Goal: Task Accomplishment & Management: Manage account settings

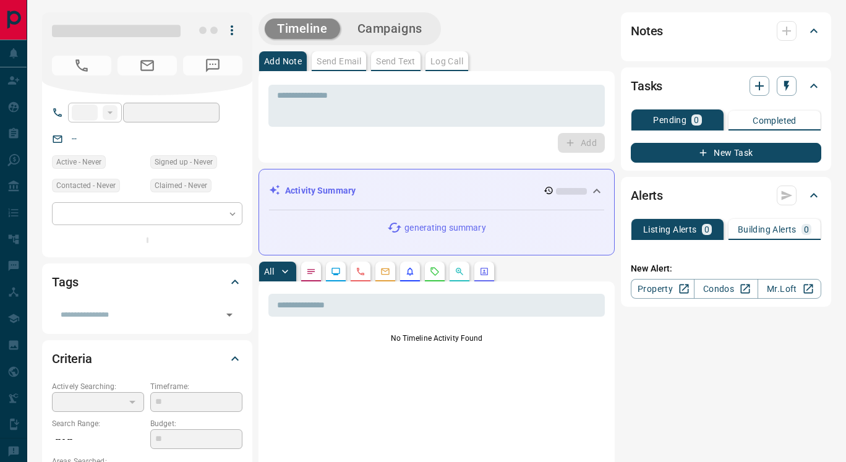
type input "**"
type input "**********"
type input "*"
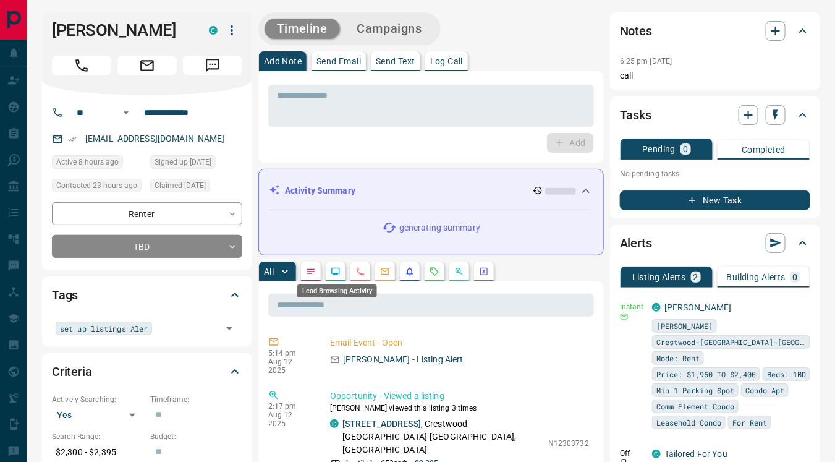
click at [336, 271] on icon "Lead Browsing Activity" at bounding box center [336, 271] width 10 height 10
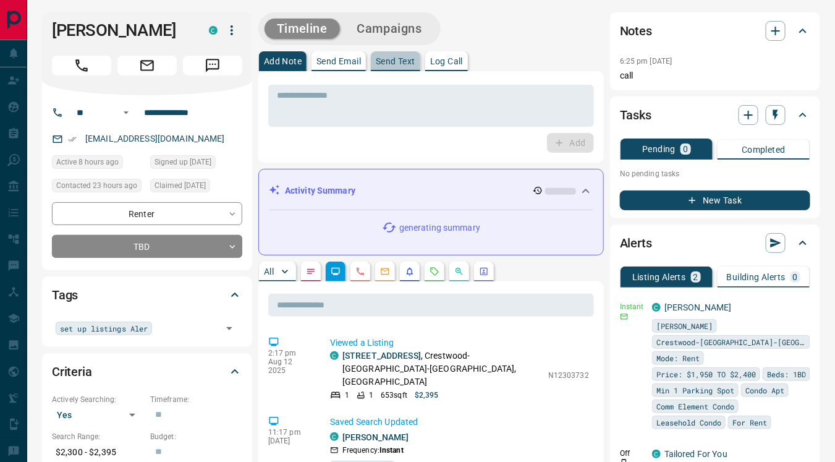
click at [397, 57] on p "Send Text" at bounding box center [396, 61] width 40 height 9
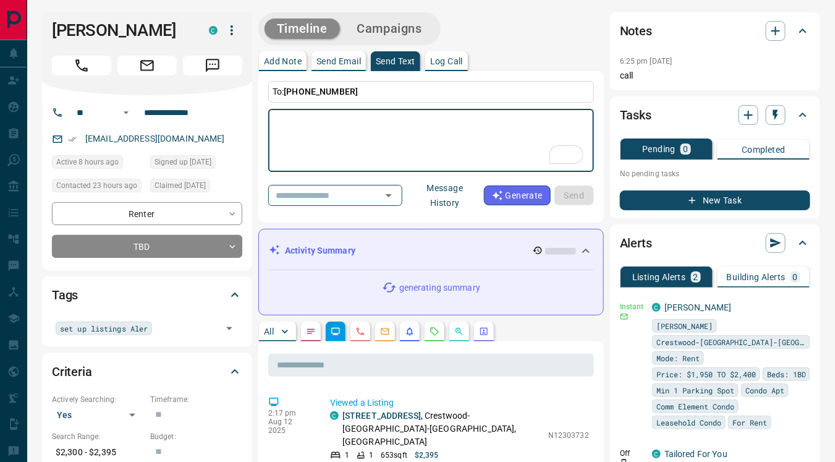
click at [464, 191] on button "Message History" at bounding box center [445, 195] width 78 height 35
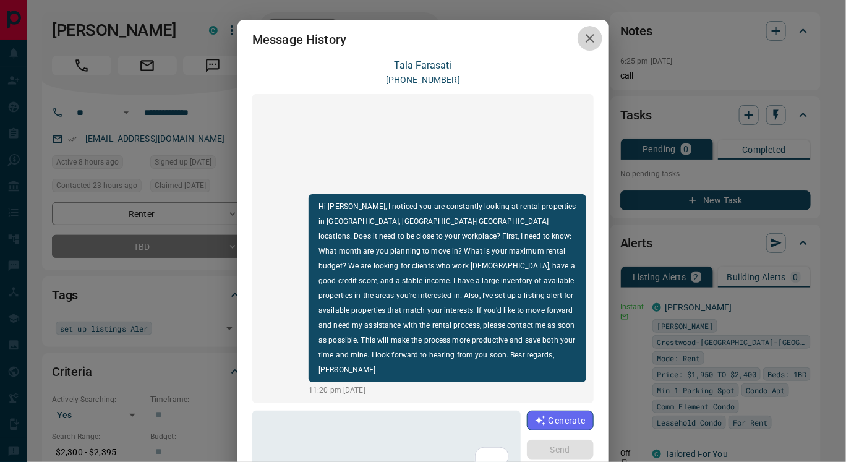
click at [583, 45] on icon "button" at bounding box center [589, 38] width 15 height 15
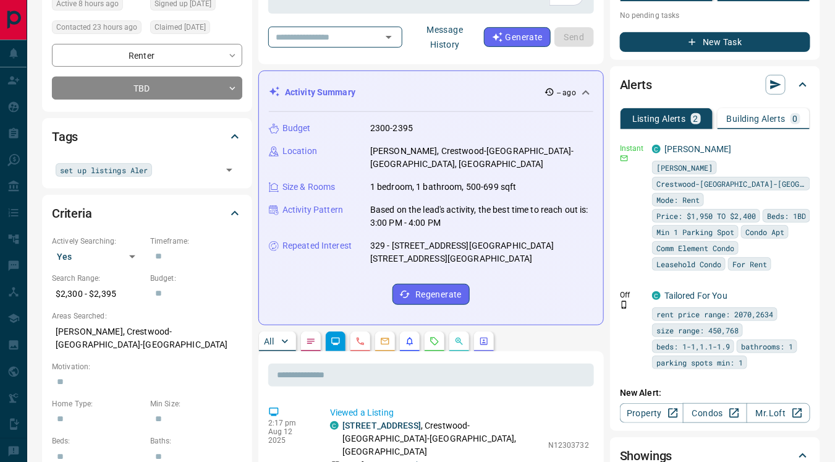
scroll to position [158, 0]
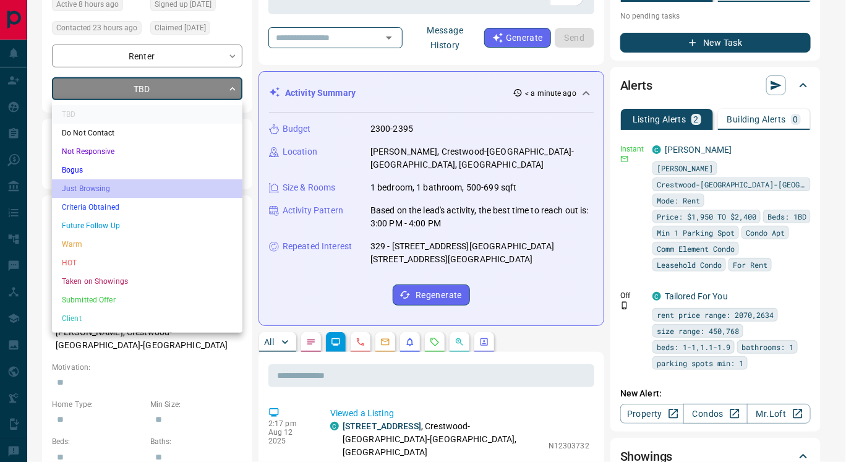
click at [128, 187] on li "Just Browsing" at bounding box center [147, 188] width 190 height 19
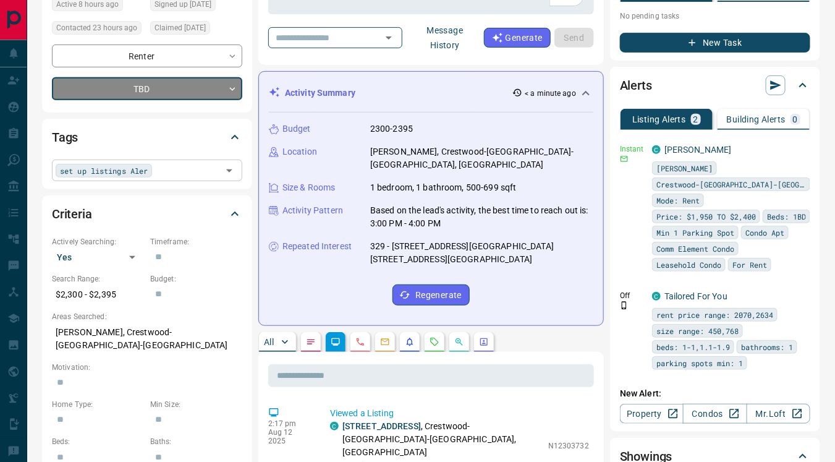
type input "*"
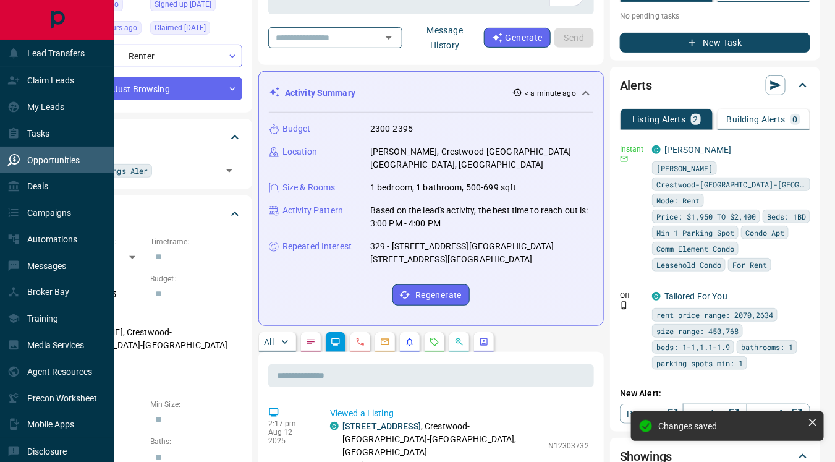
click at [41, 164] on p "Opportunities" at bounding box center [53, 160] width 53 height 10
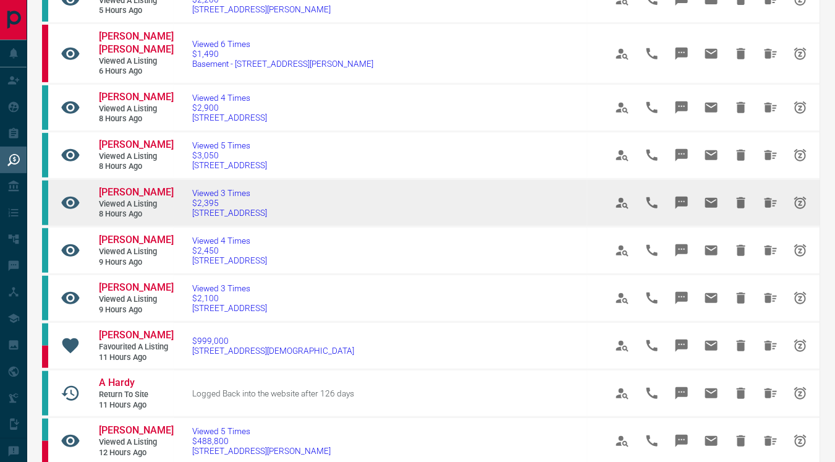
scroll to position [168, 0]
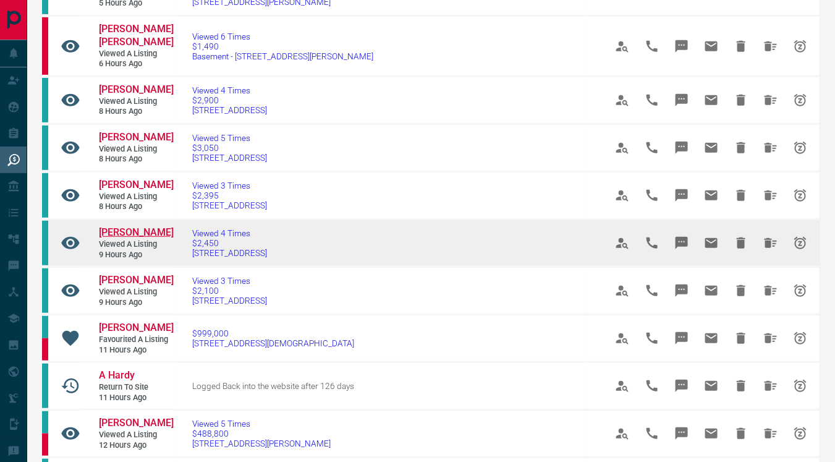
click at [123, 226] on span "[PERSON_NAME]" at bounding box center [136, 232] width 75 height 12
